Goal: Answer question/provide support

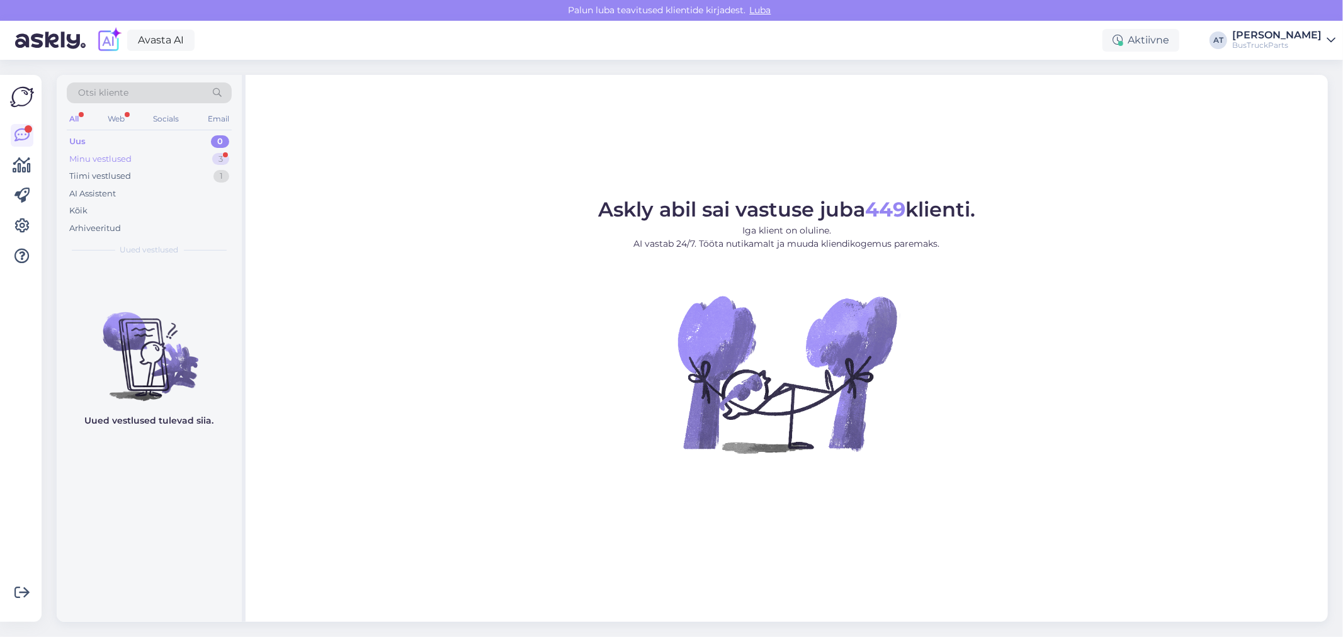
click at [160, 154] on div "Minu vestlused 3" at bounding box center [149, 159] width 165 height 18
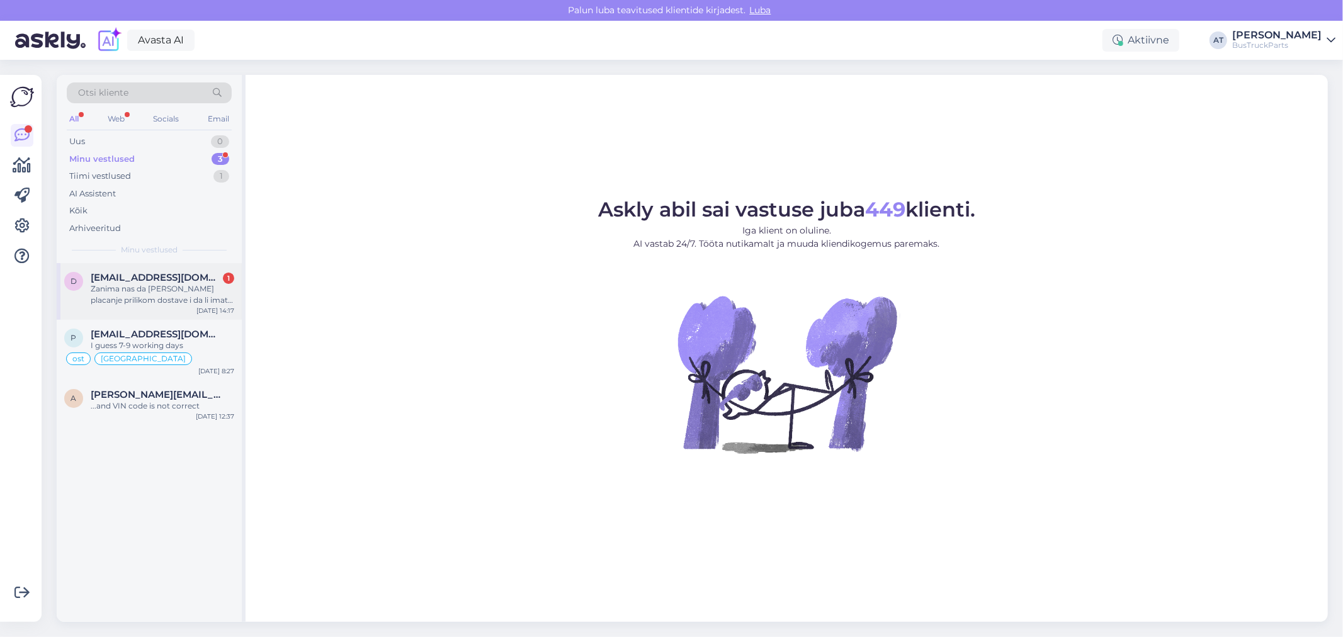
click at [170, 283] on div "Zanima nas da [PERSON_NAME] placanje prilikom dostave i da li imate vise komada…" at bounding box center [163, 294] width 144 height 23
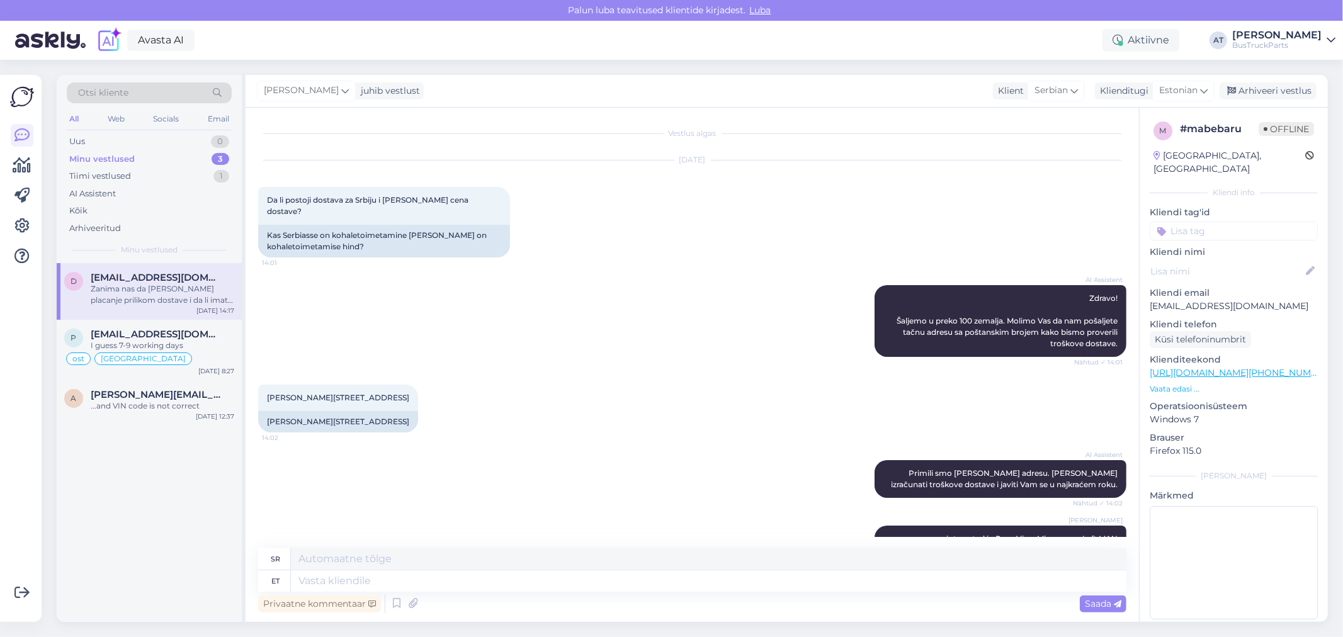
scroll to position [326, 0]
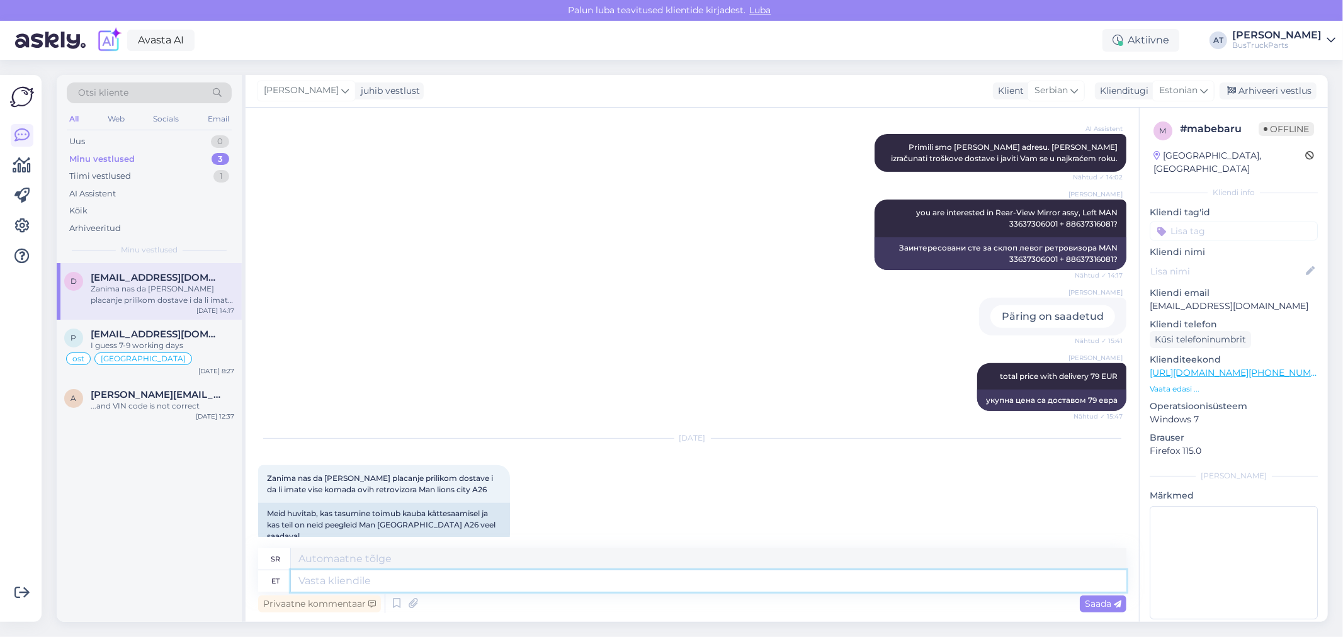
click at [480, 576] on textarea at bounding box center [708, 580] width 835 height 21
type textarea "We s"
type textarea "[PERSON_NAME]"
type textarea "We sell o"
type textarea "Продајемо"
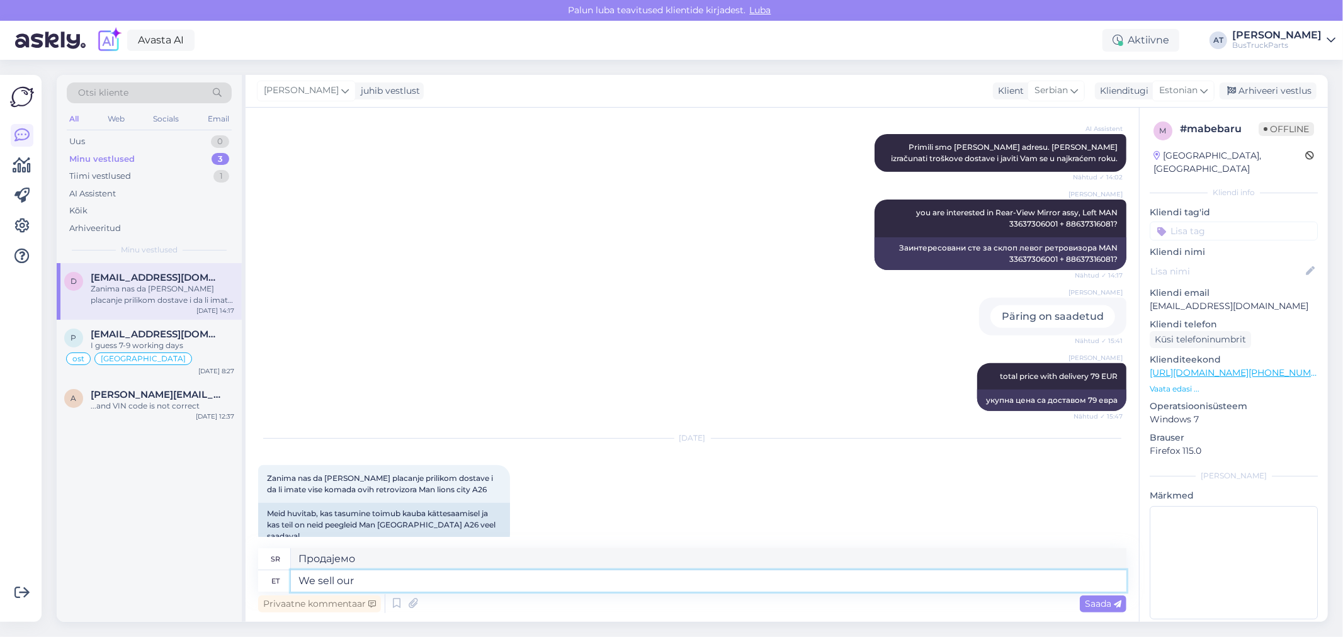
type textarea "We sell our p"
type textarea "Ми продајемо наше"
type textarea "We sell our products on"
type textarea "Продајемо наше производе"
type textarea "We sell our products only"
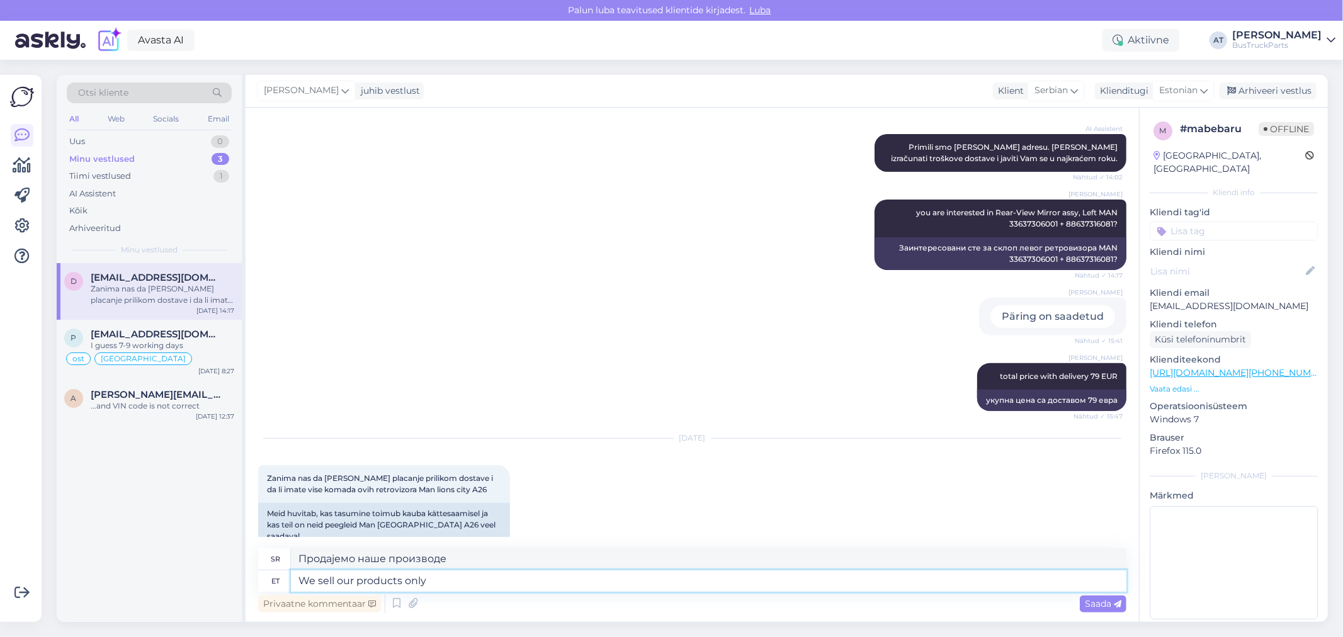
type textarea "Продајемо само наше производе"
type textarea "We sell our products only with"
type textarea "Наше производе продајемо само са"
type textarea "We sell our products only with 100%"
type textarea "Наше производе продајемо само са 100%"
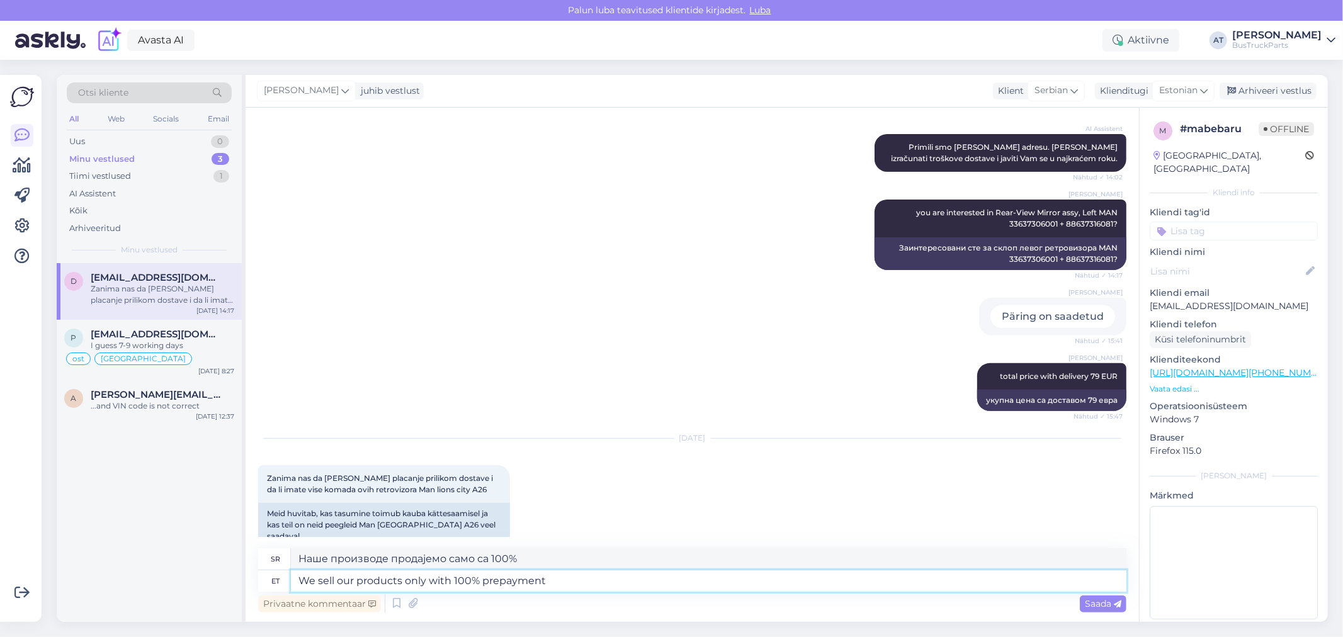
type textarea "We sell our products only with 100% prepayment"
type textarea "Наше производе продајемо само уз 100% авансно плаћање"
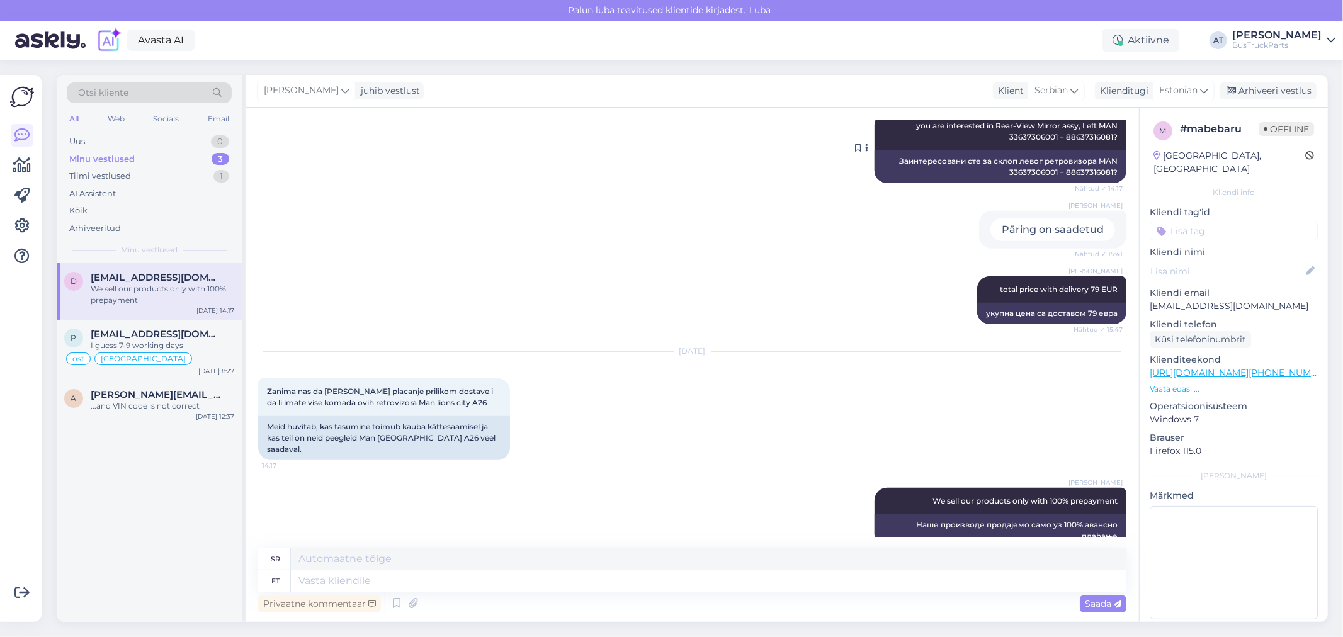
click at [1023, 161] on div "Заинтересовани сте за склоп левог ретровизора MAN 33637306001 + 88637316081?" at bounding box center [1001, 166] width 252 height 33
copy div "33637306001"
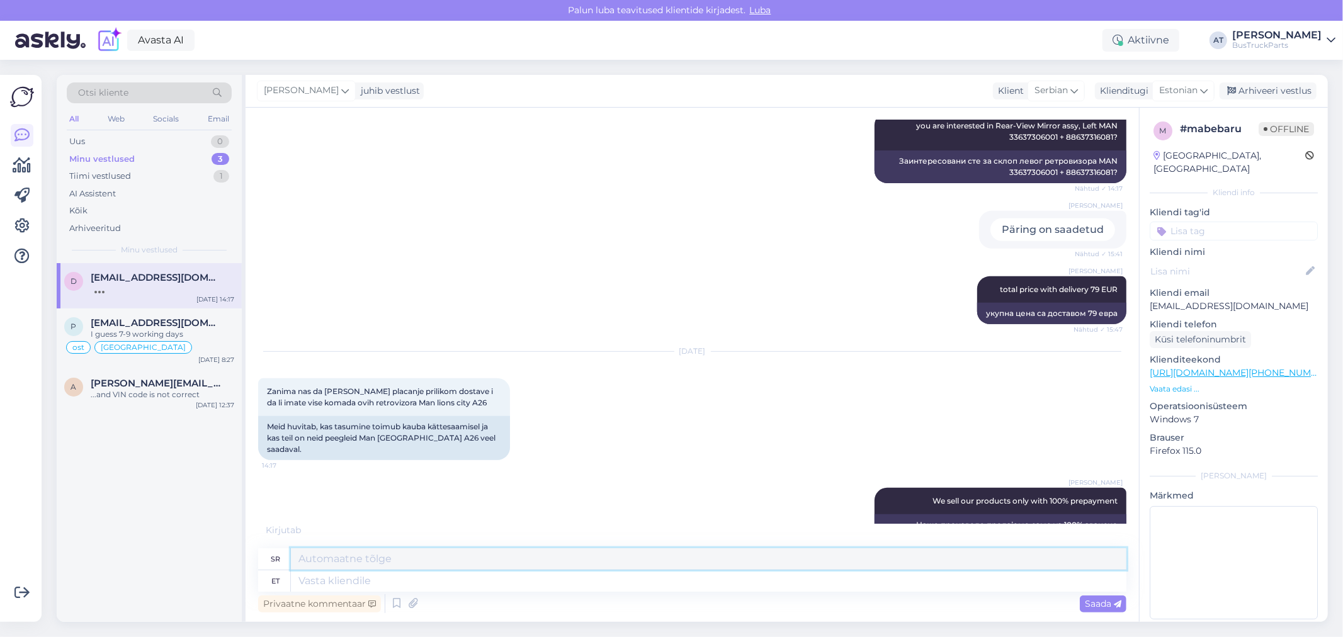
click at [545, 569] on textarea at bounding box center [708, 558] width 835 height 21
paste textarea "33637306001 + 88637316081 Rear-View Mirror"
drag, startPoint x: 437, startPoint y: 562, endPoint x: 298, endPoint y: 558, distance: 139.2
click at [298, 558] on textarea "33637306001 + 88637316081 Rear-View Mirror" at bounding box center [708, 558] width 835 height 21
click at [414, 557] on textarea "2 Rear-View Mirror" at bounding box center [708, 558] width 835 height 21
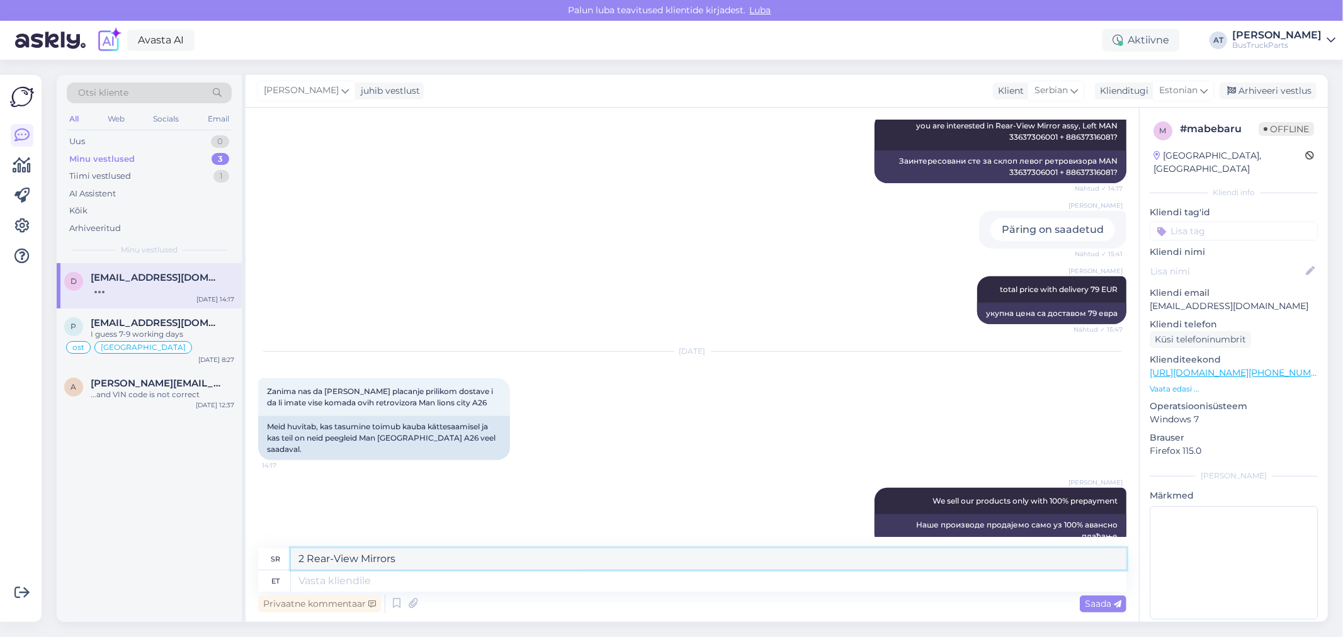
paste textarea "33637306001 + 88637316081"
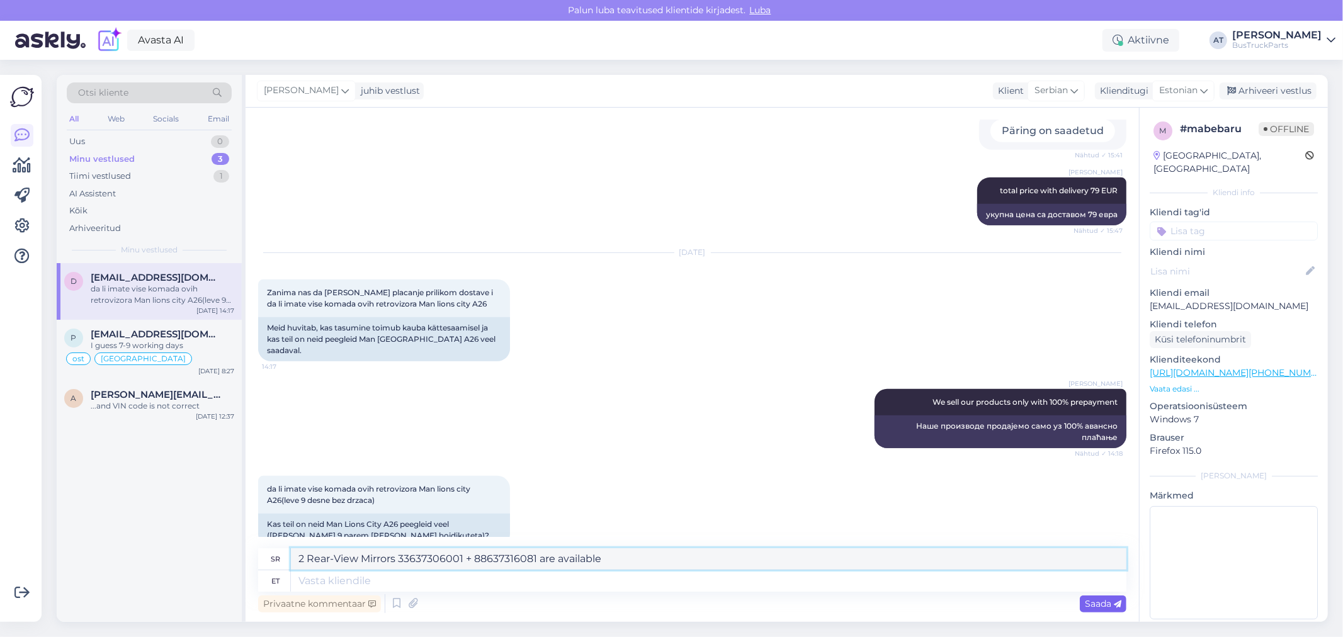
type textarea "2 Rear-View Mirrors 33637306001 + 88637316081 are available"
click at [1097, 601] on span "Saada" at bounding box center [1103, 603] width 37 height 11
click at [675, 577] on textarea at bounding box center [708, 580] width 835 height 21
drag, startPoint x: 639, startPoint y: 557, endPoint x: 262, endPoint y: 567, distance: 377.3
click at [263, 567] on div "sr 2 Rear-View Mirrors 33637306001 + 88637316081 are available" at bounding box center [692, 559] width 868 height 22
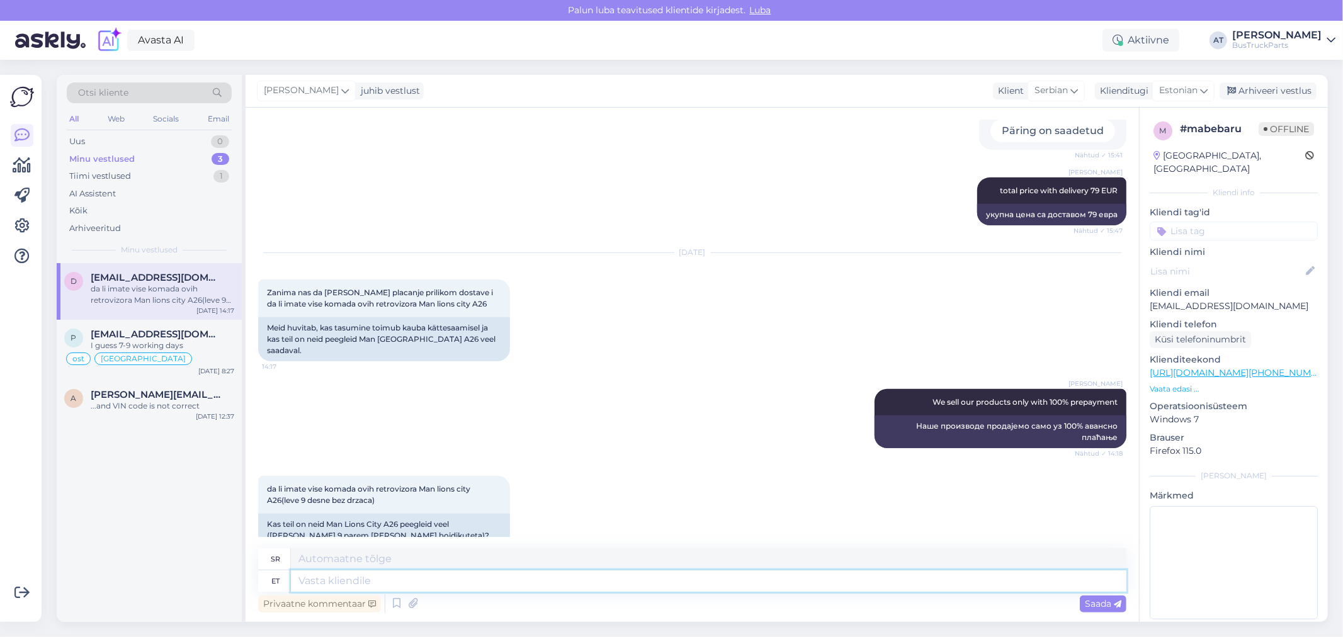
click at [354, 584] on textarea at bounding box center [708, 580] width 835 height 21
paste textarea "2 Rear-View Mirrors 33637306001 + 88637316081 are available"
type textarea "2 Rear-View Mirrors 33637306001 + 88637316081 are available"
type textarea "2 ретровизора 33637306001 + 88637316081 су доступна"
type textarea "2 Rear-View Mirrors 33637306001 + 88637316081 are available"
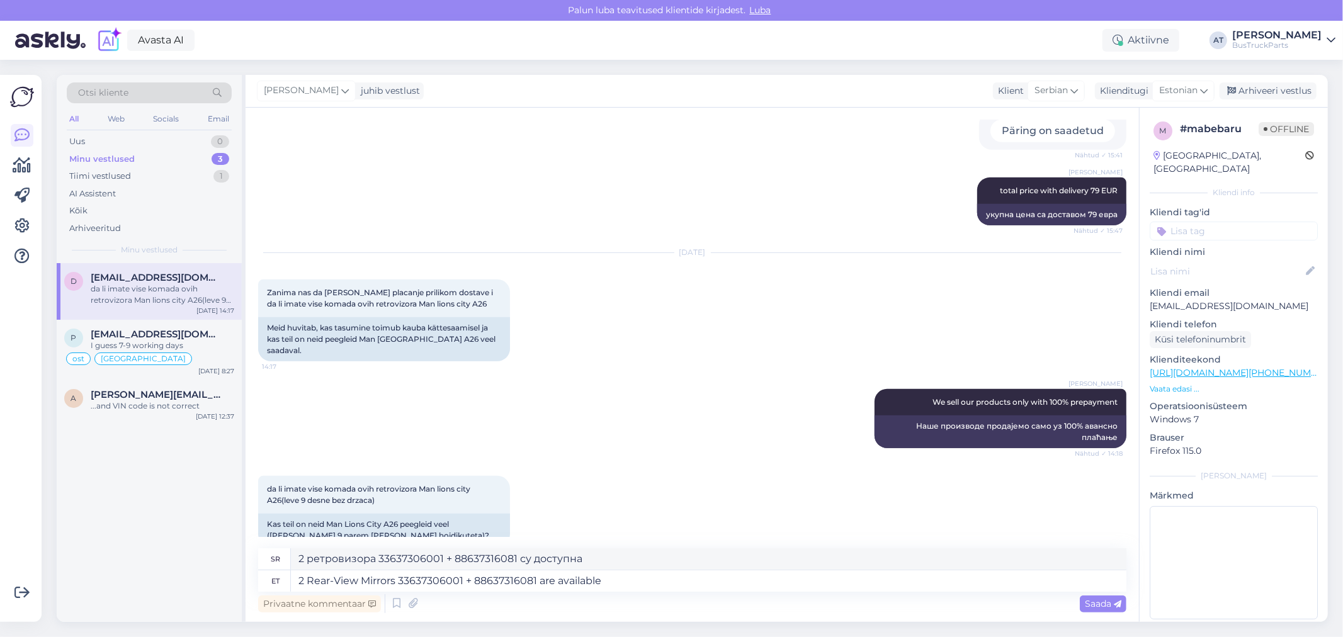
click at [1119, 608] on span "Saada" at bounding box center [1103, 603] width 37 height 11
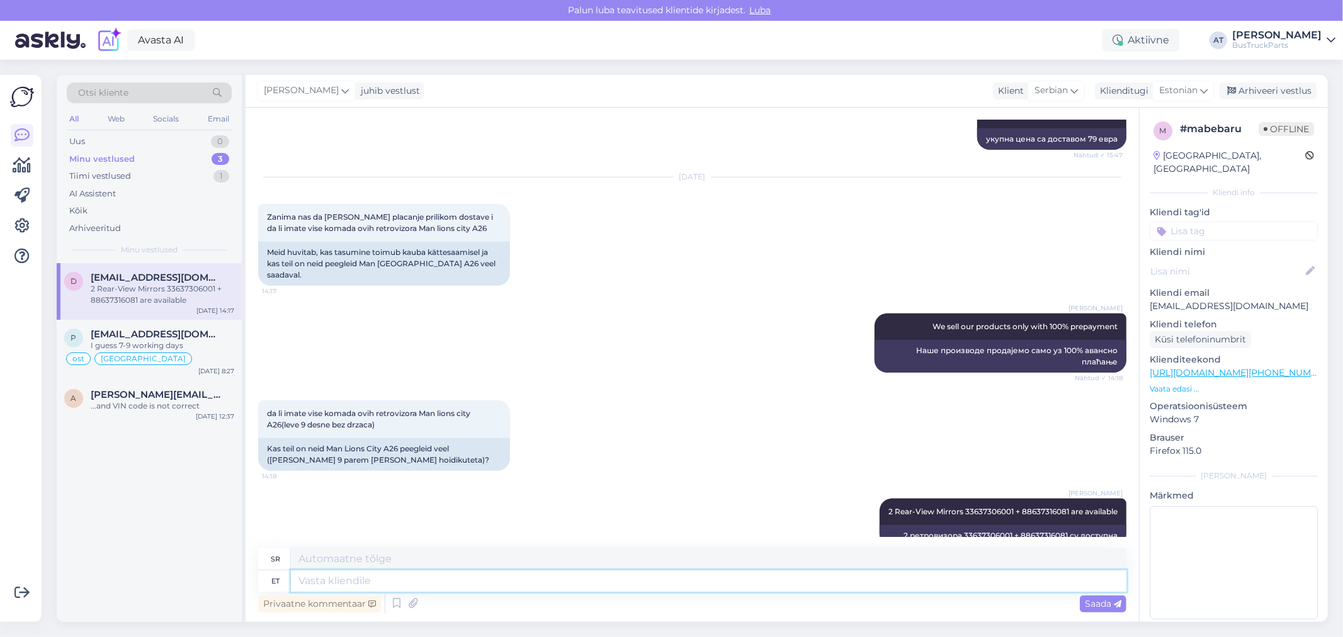
click at [697, 587] on textarea at bounding box center [708, 580] width 835 height 21
paste textarea "[URL][DOMAIN_NAME]"
type textarea "[URL][DOMAIN_NAME]"
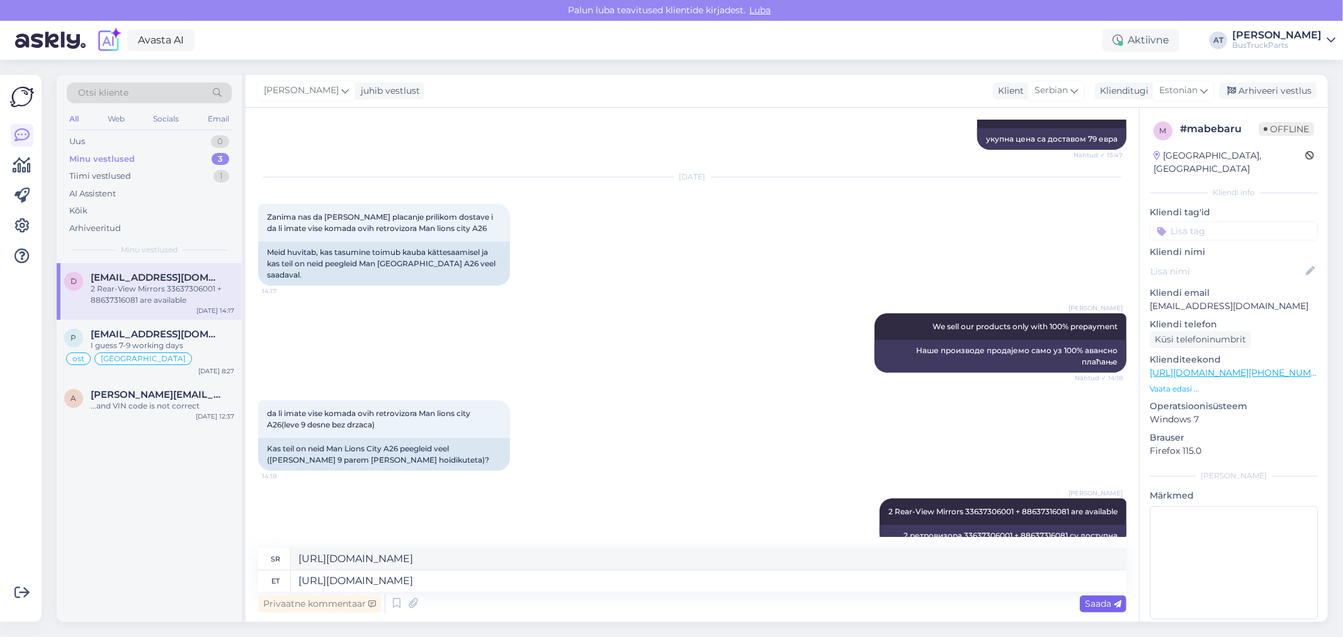
click at [1099, 601] on span "Saada" at bounding box center [1103, 603] width 37 height 11
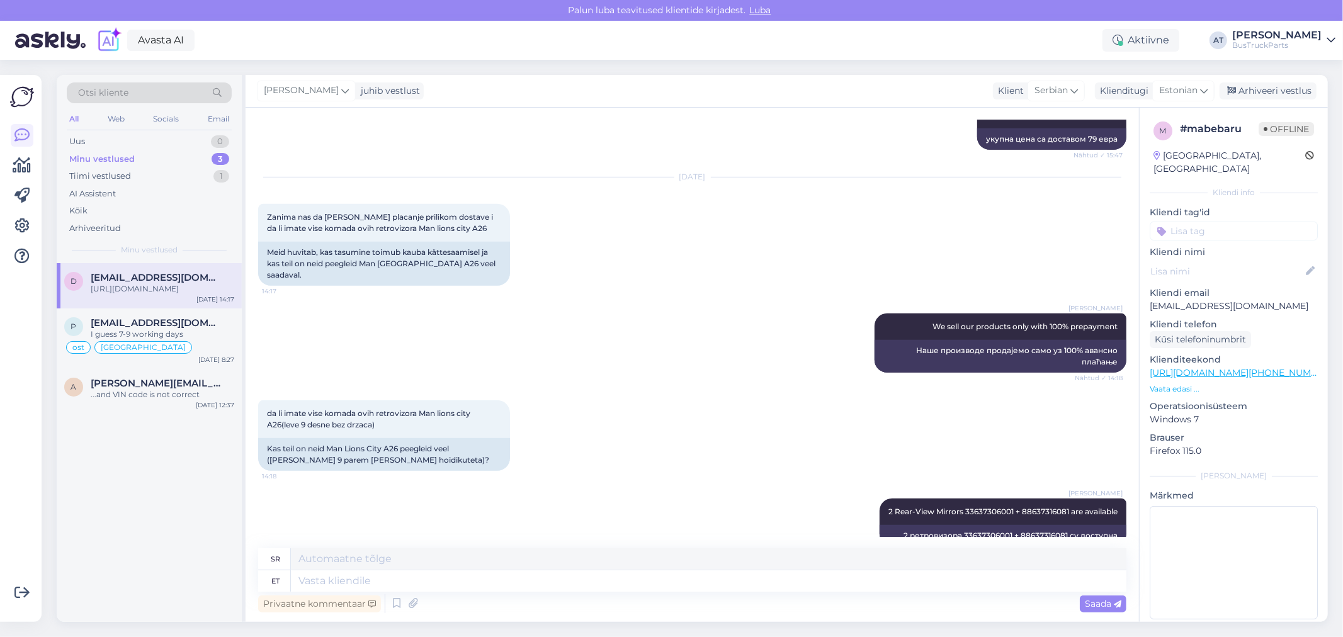
scroll to position [708, 0]
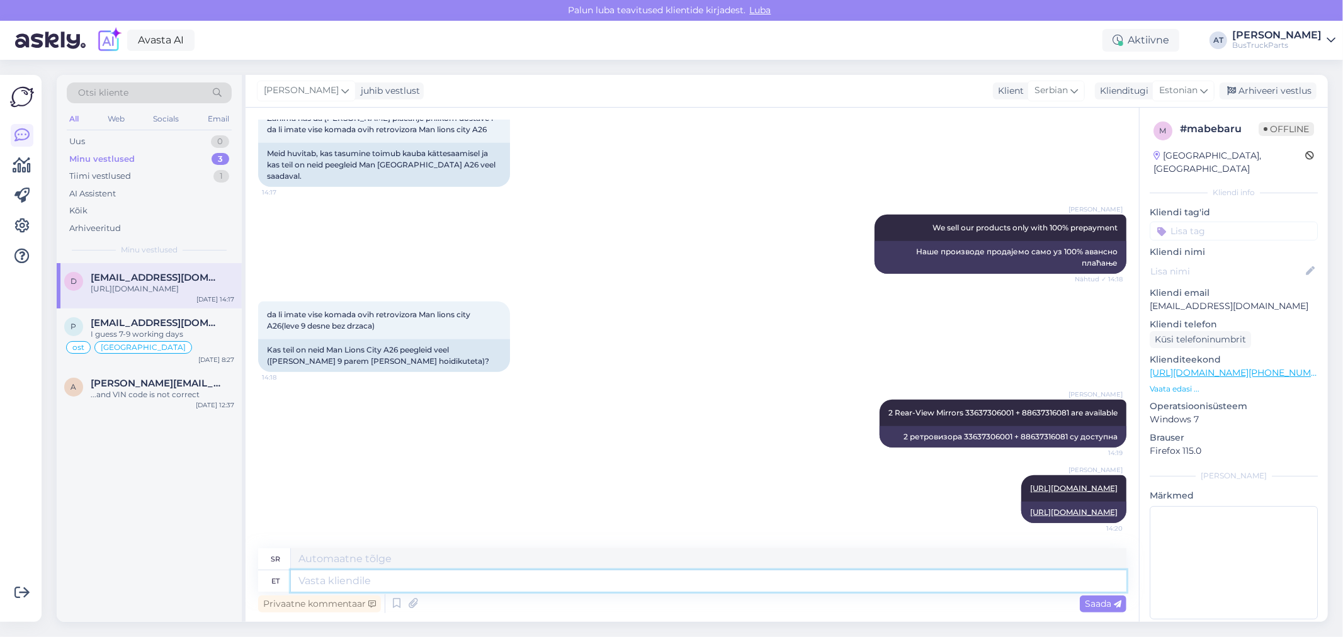
click at [392, 580] on textarea at bounding box center [708, 580] width 835 height 21
paste textarea "[URL][DOMAIN_NAME]"
type textarea "[URL][DOMAIN_NAME]"
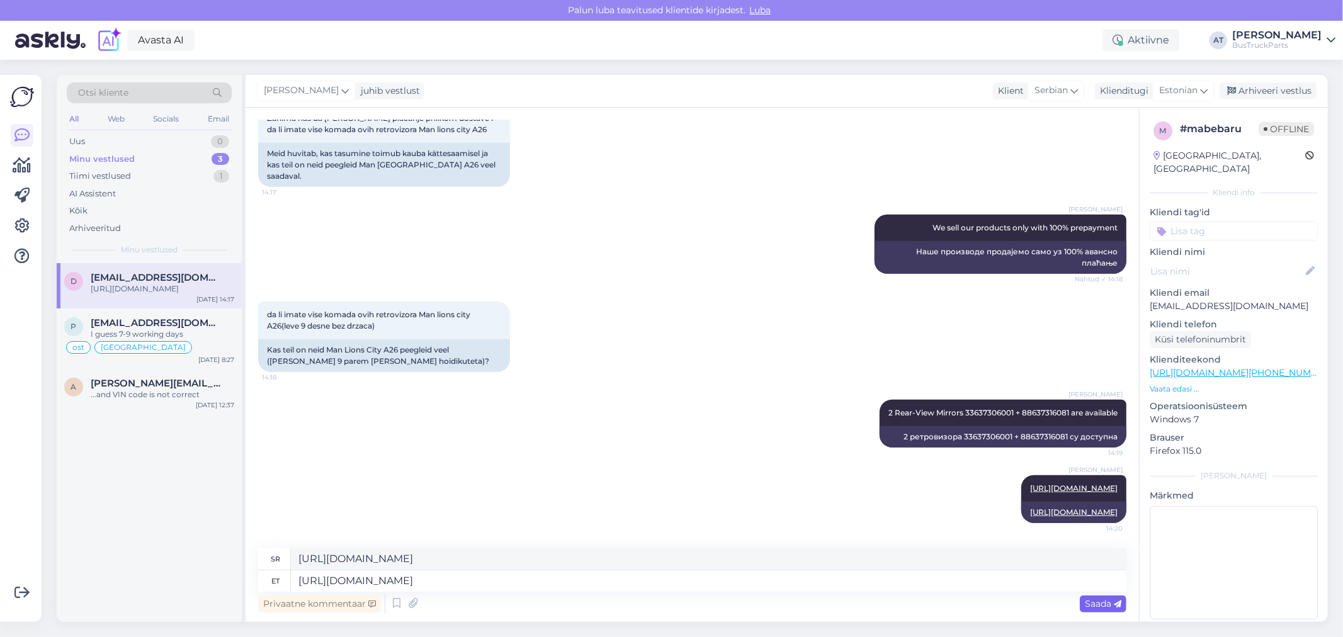
click at [1097, 606] on span "Saada" at bounding box center [1103, 603] width 37 height 11
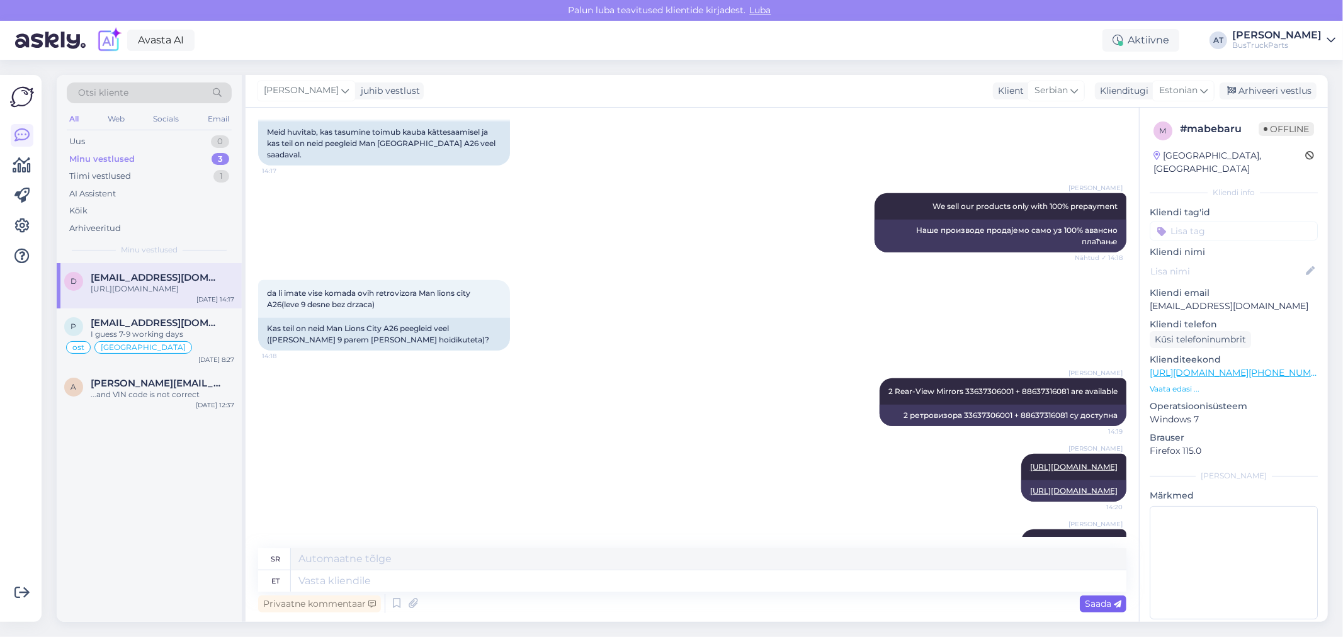
scroll to position [829, 0]
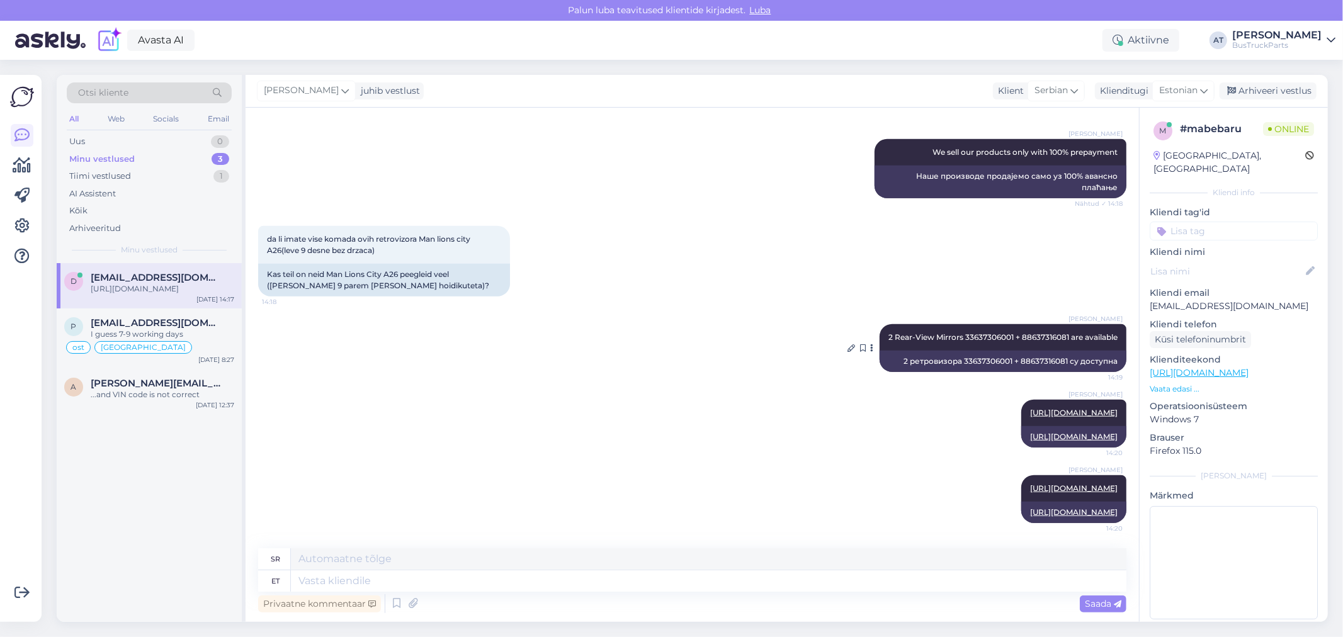
drag, startPoint x: 871, startPoint y: 248, endPoint x: 1109, endPoint y: 252, distance: 238.7
click at [1109, 324] on div "[PERSON_NAME] 2 Rear-View Mirrors 33637306001 + 88637316081 are available 14:19" at bounding box center [1003, 337] width 247 height 26
copy span "2 Rear-View Mirrors 33637306001 + 88637316081 are available"
click at [353, 577] on textarea at bounding box center [708, 580] width 835 height 21
paste textarea "2 Rear-View Mirrors 33637306001 + 88637316081 are available"
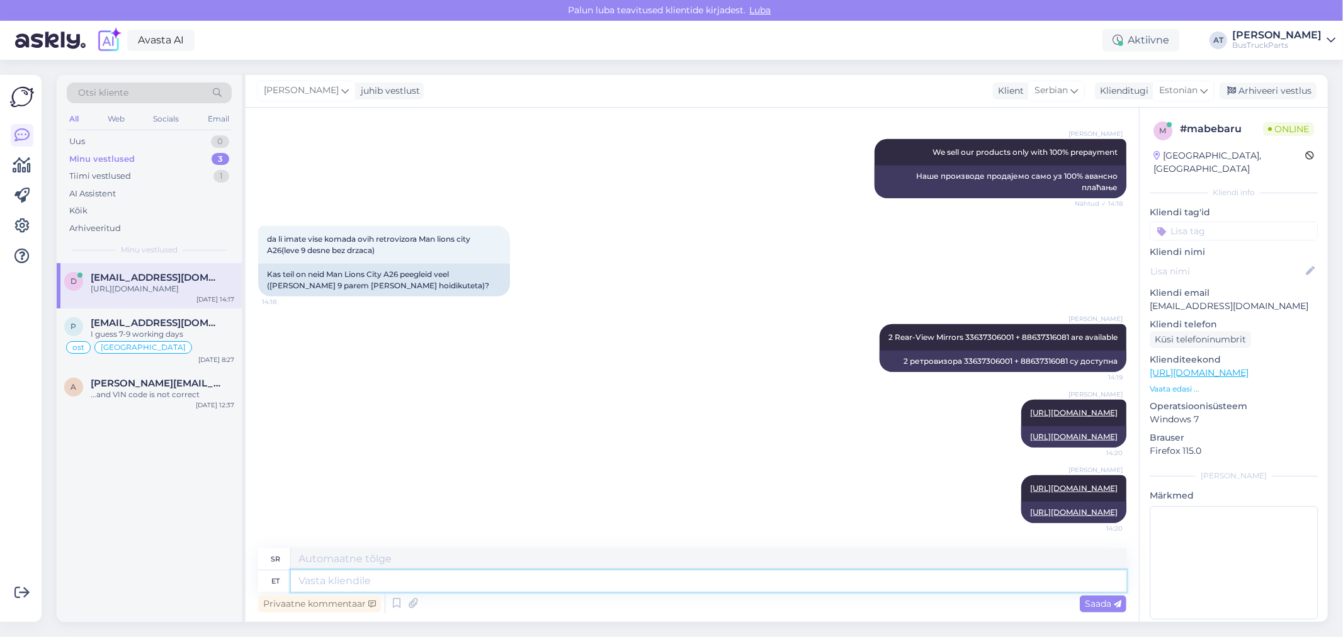
type textarea "2 Rear-View Mirrors 33637306001 + 88637316081 are available"
type textarea "2 ретровизора 33637306001 + 88637316081 су доступна"
click at [929, 351] on div "2 ретровизора 33637306001 + 88637316081 су доступна" at bounding box center [1003, 361] width 247 height 21
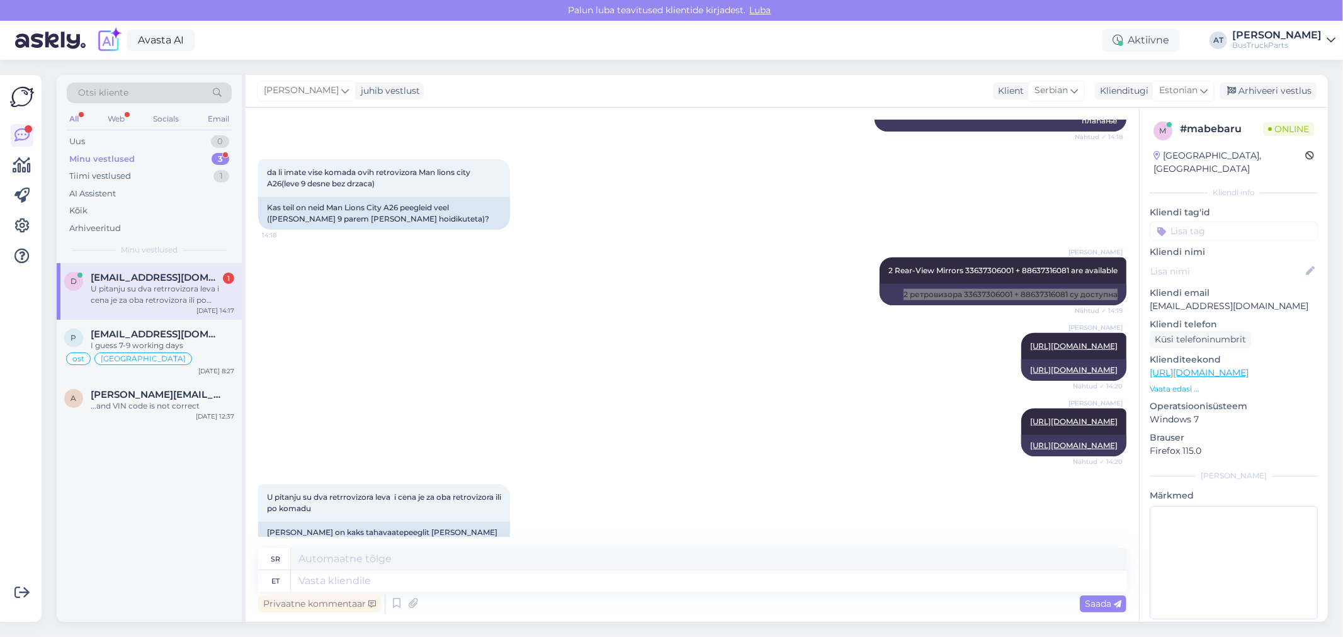
scroll to position [927, 0]
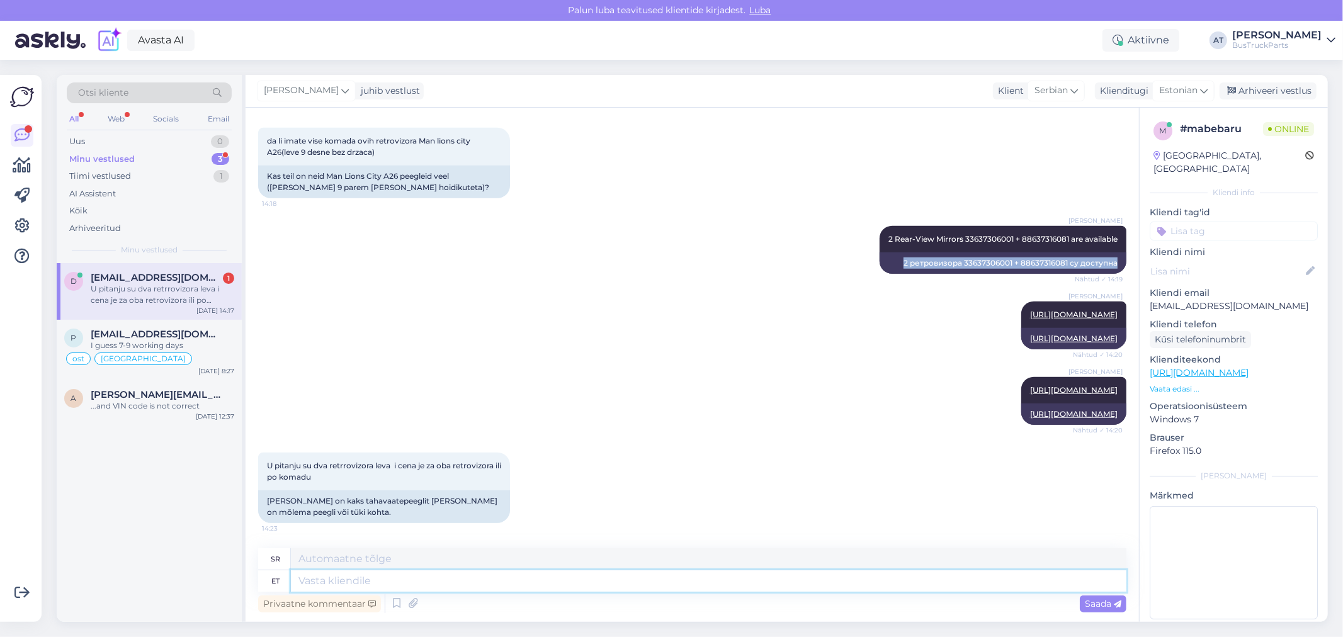
drag, startPoint x: 951, startPoint y: 583, endPoint x: 919, endPoint y: 574, distance: 32.7
click at [937, 577] on textarea at bounding box center [708, 580] width 835 height 21
type textarea "Se"
type textarea "Ово"
type textarea "Send m"
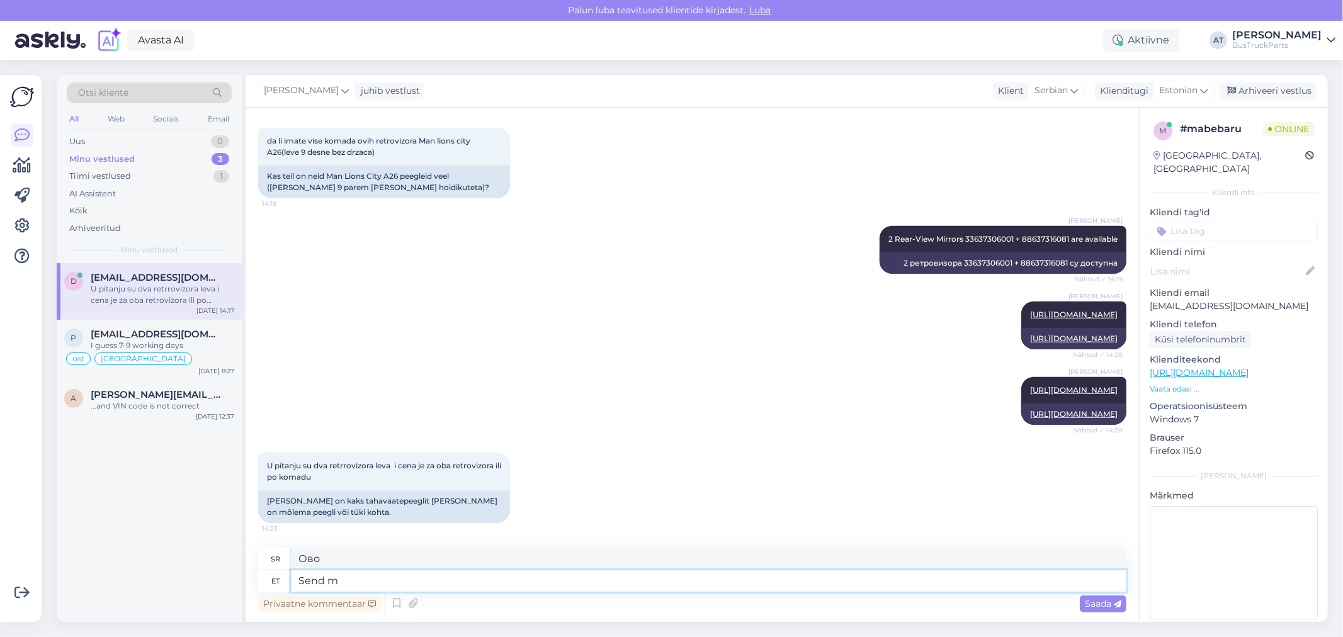
type textarea "Пошаљи"
type textarea "Send me"
type textarea "Пошаљи ми"
type textarea "Send me original nu"
type textarea "Пошаљи ми оригинал"
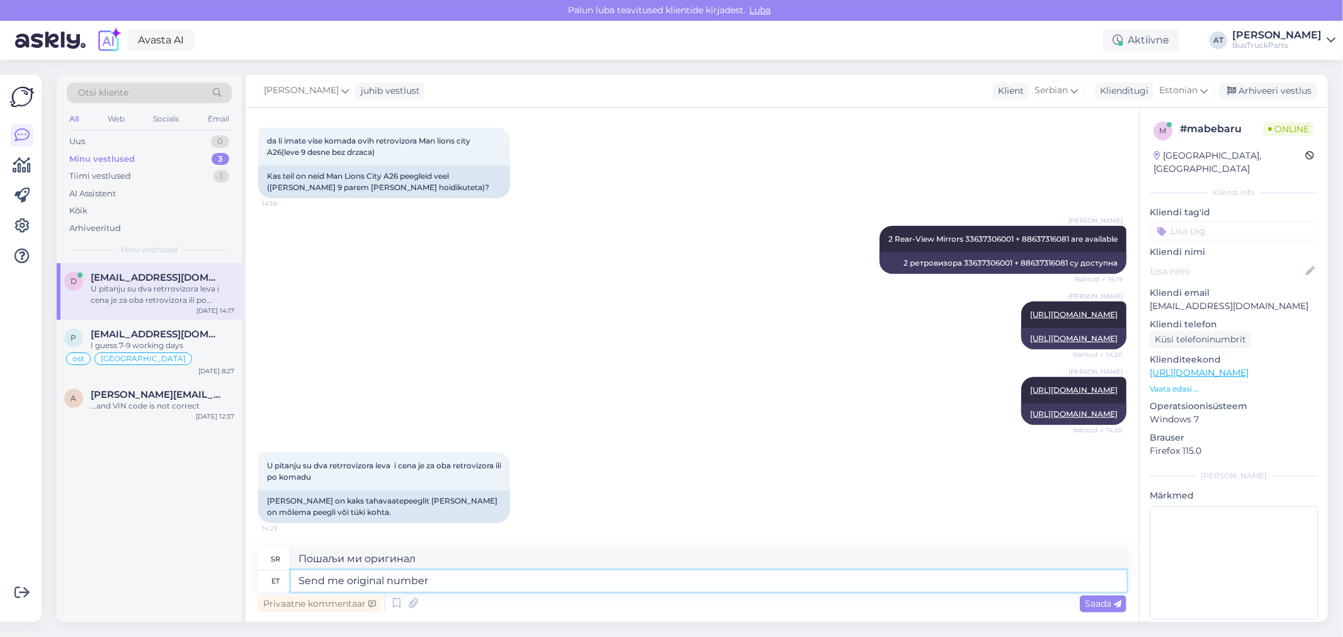
type textarea "Send me original number"
type textarea "Пошаљи ми оригинални број"
type textarea "Send me original number of"
type textarea "Пошаљите ми оригинални број"
type textarea "Send me original number of mirror Yo"
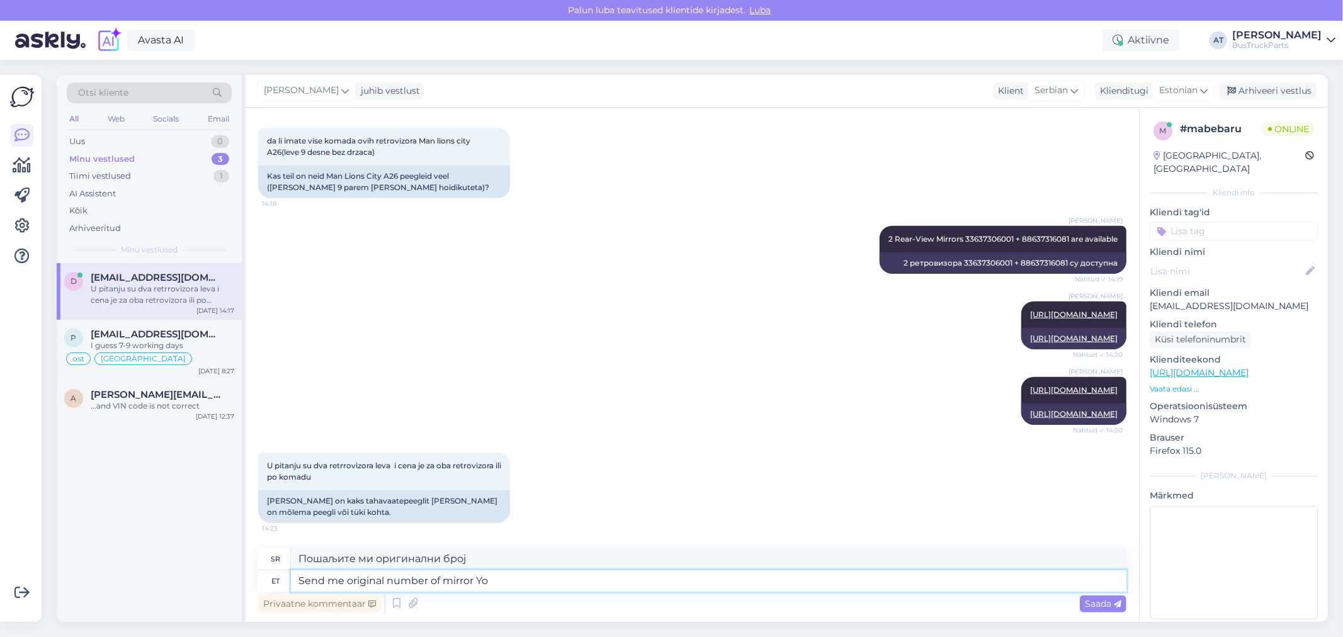
type textarea "Пошаљи ми оригинални број ретровизора"
type textarea "Send me original number of mirror You are"
type textarea "Пошаљи ми оригинални број огледала"
type textarea "Send me original number of mirror You are"
type textarea "Пошаљи ми оригинални број ретровизора Ти си"
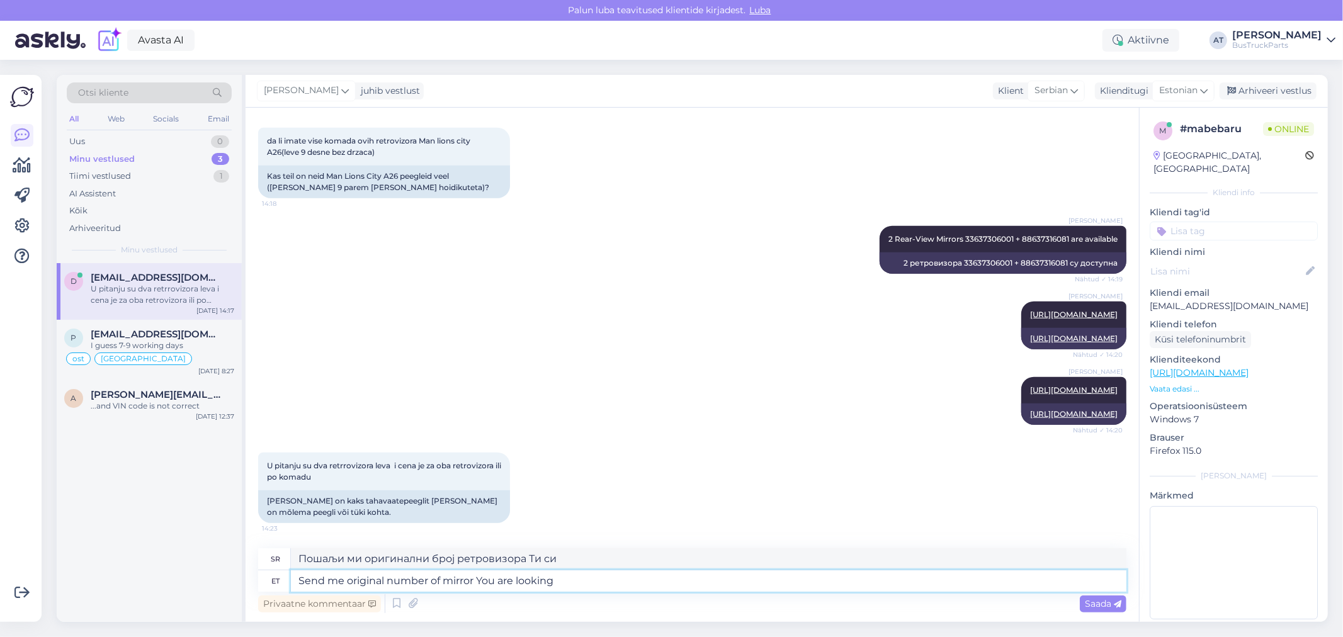
type textarea "Send me original number of mirror You are looking f"
type textarea "Пошаљи ми оригинални број ретровизора који тражиш"
type textarea "Send me original number of mirror You are looking for"
type textarea "Пошаљите ми оригинални број ретровизора који тражите"
click at [475, 579] on textarea "Send me original number of mirror You are looking for" at bounding box center [708, 580] width 835 height 21
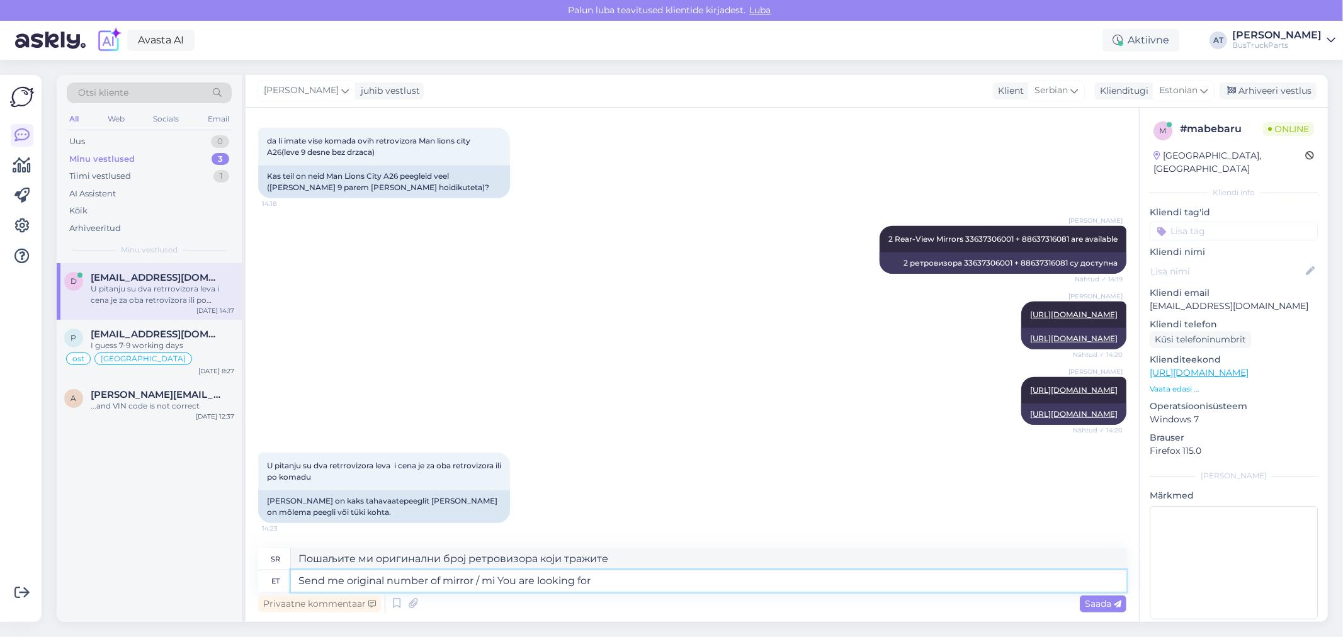
type textarea "Send me original number of mirror / mir You are looking for"
type textarea "Пошаљите ми оригинални број ретровизора / миља који тражите"
type textarea "Send me original number of mirror / mirrors You are looking for"
type textarea "Пошаљите ми оригинални број огледала/огледала које тражите"
type textarea "Send me original number of mirror / mirrors You are looking for"
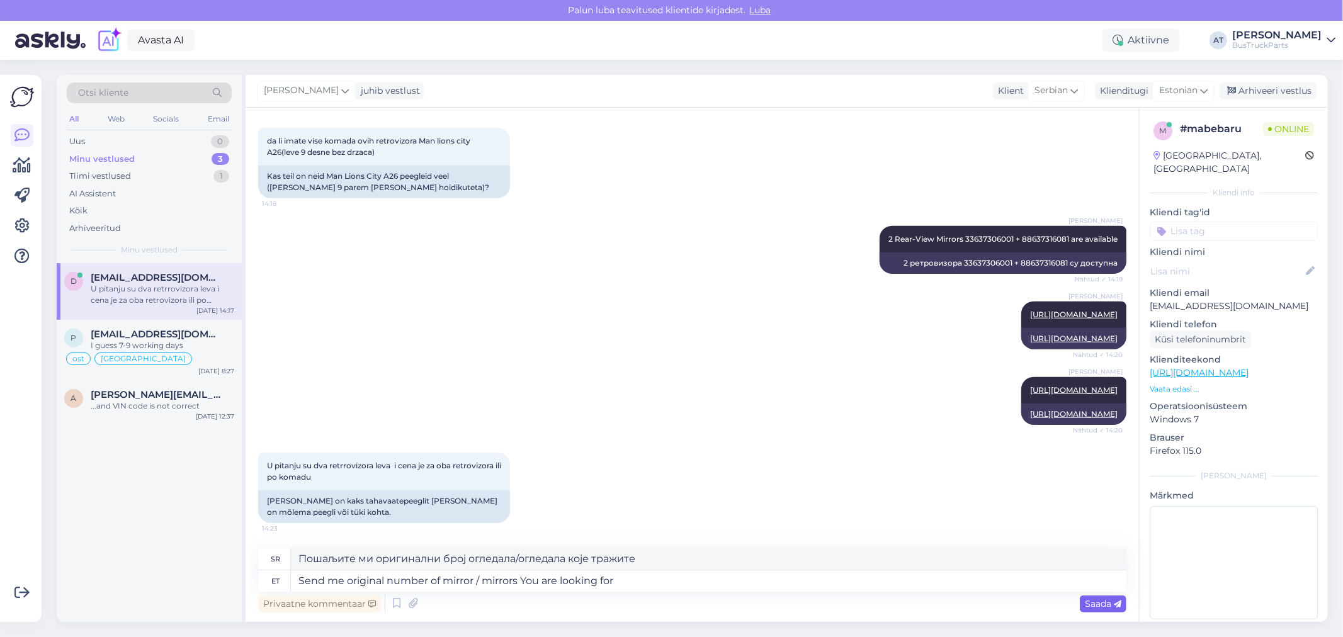
click at [1106, 607] on span "Saada" at bounding box center [1103, 603] width 37 height 11
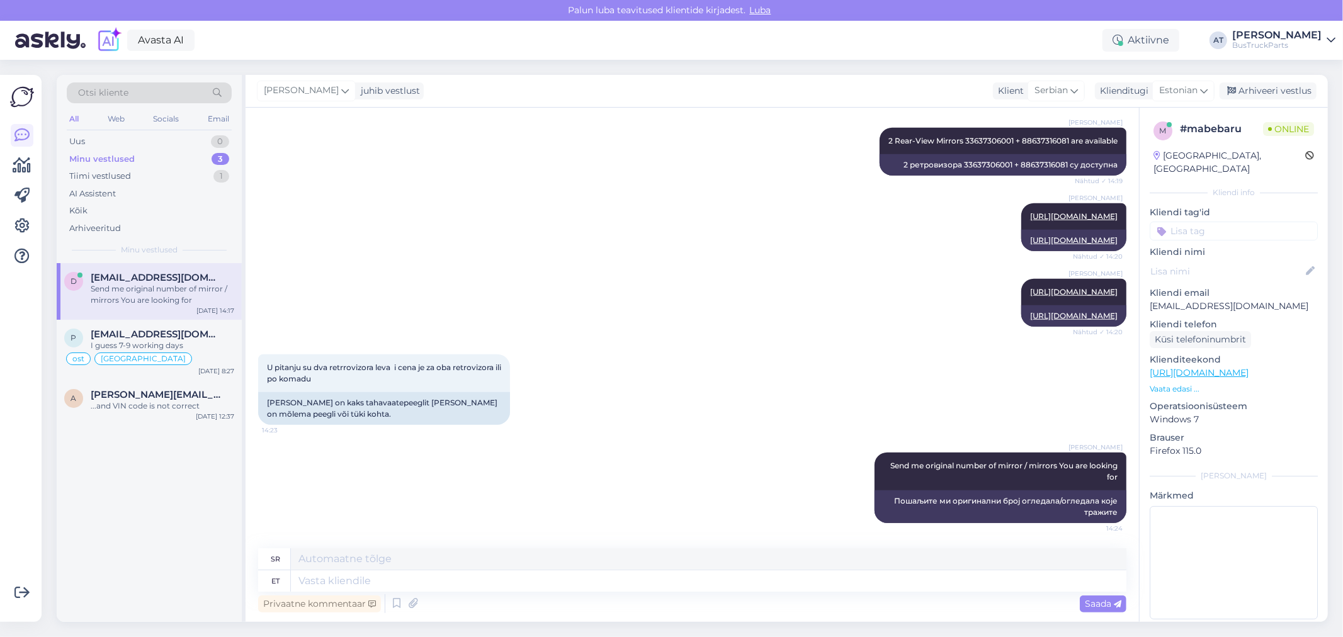
scroll to position [1024, 0]
